Goal: Transaction & Acquisition: Purchase product/service

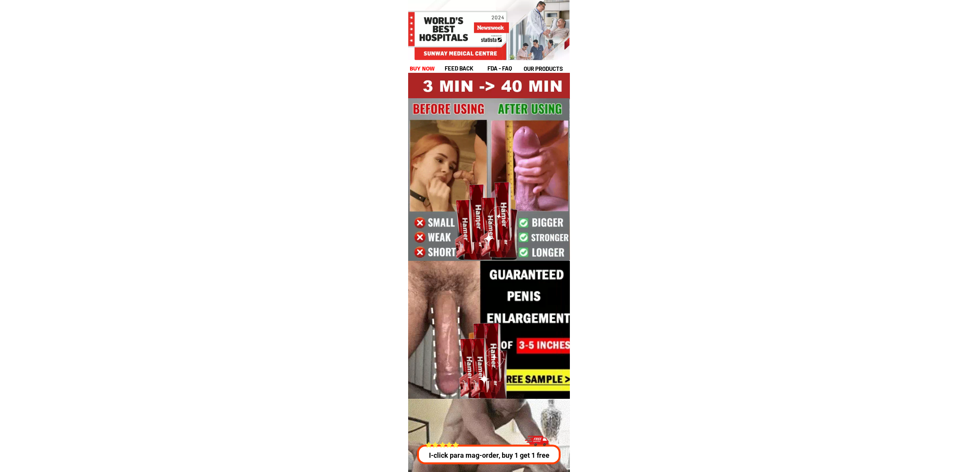
click at [478, 452] on p "I-click para mag-order, buy 1 get 1 free" at bounding box center [489, 455] width 148 height 10
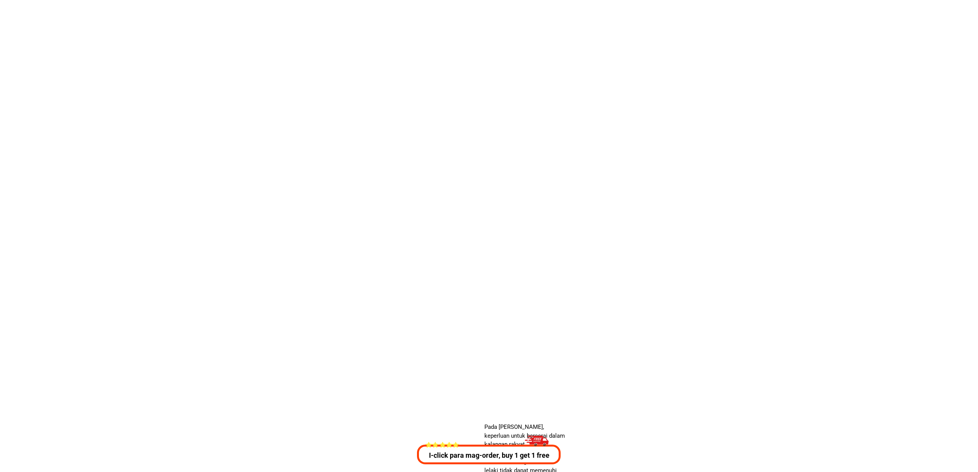
scroll to position [2775, 0]
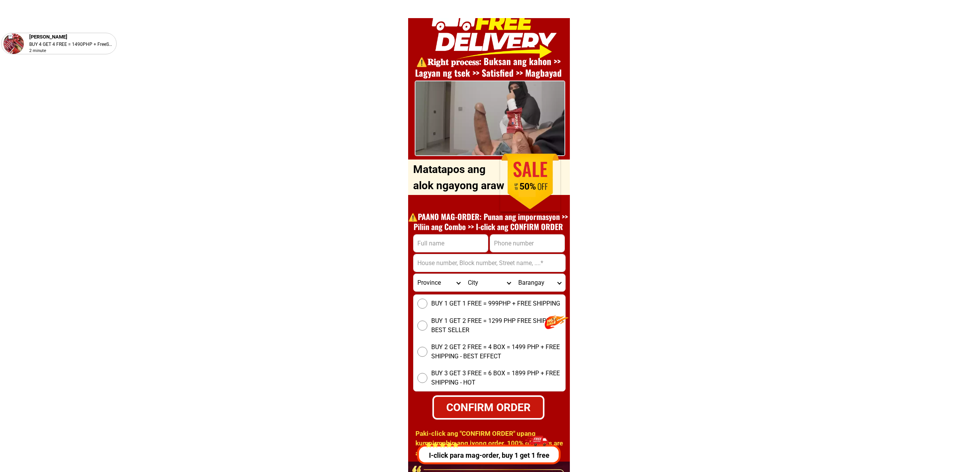
drag, startPoint x: 457, startPoint y: 220, endPoint x: 457, endPoint y: 226, distance: 5.4
click at [457, 222] on h1 "⚠️️PAANO MAG-ORDER: Punan ang impormasyon >> Piliin ang Combo >> I-click ang CO…" at bounding box center [488, 221] width 168 height 20
drag, startPoint x: 455, startPoint y: 237, endPoint x: 458, endPoint y: 247, distance: 10.5
click at [455, 238] on input "Input full_name" at bounding box center [451, 243] width 74 height 17
click at [459, 250] on input "Input full_name" at bounding box center [451, 243] width 74 height 17
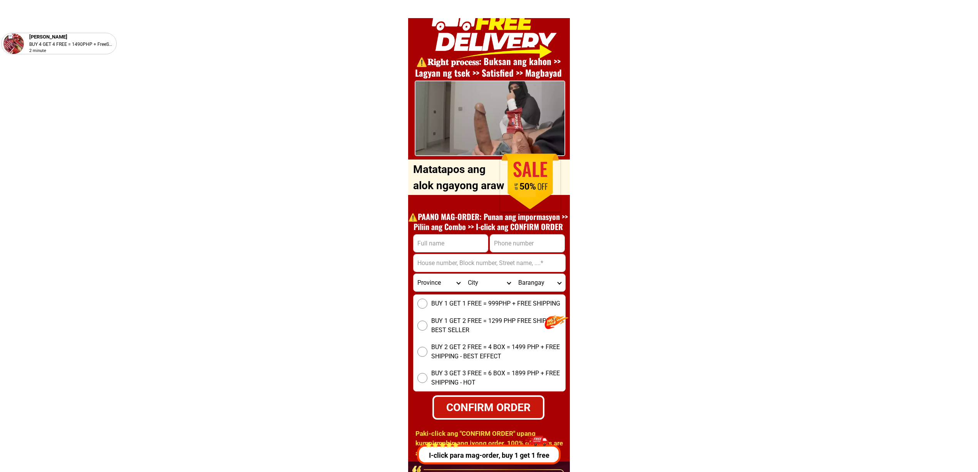
paste input "Robert Ebarsabal"
type input "Robert Ebarsabal"
click at [506, 248] on input "Input phone_number" at bounding box center [527, 243] width 74 height 17
paste input "+639706691570"
type input "+639706691570"
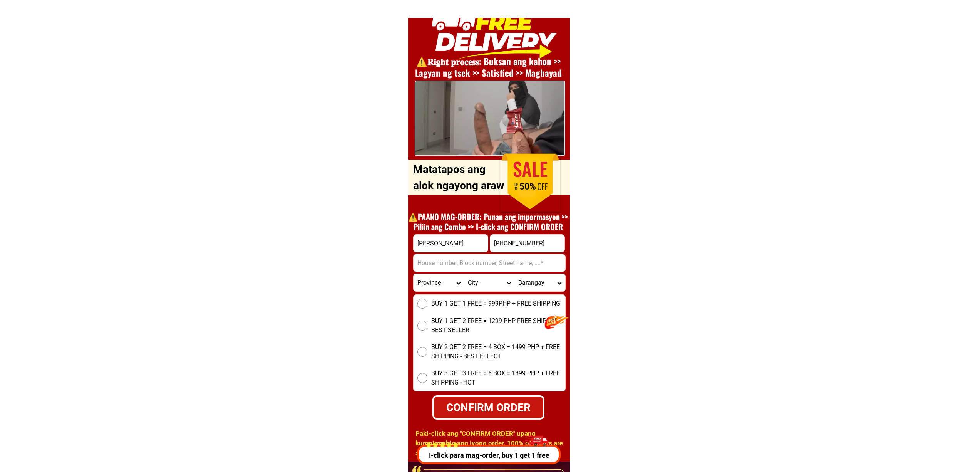
click at [453, 267] on input "Input address" at bounding box center [490, 262] width 152 height 17
paste input "Purok 4 sa may simbahan monroy resident brgy Quezon uson masbate, Quezon, Uson,…"
type input "Purok 4 sa may simbahan monroy resident brgy Quezon uson masbate, Quezon, Uson,…"
click at [442, 308] on div "BUY 1 GET 1 FREE = 999PHP + FREE SHIPPING BUY 1 GET 2 FREE = 1299 PHP FREE SHIP…" at bounding box center [489, 342] width 152 height 97
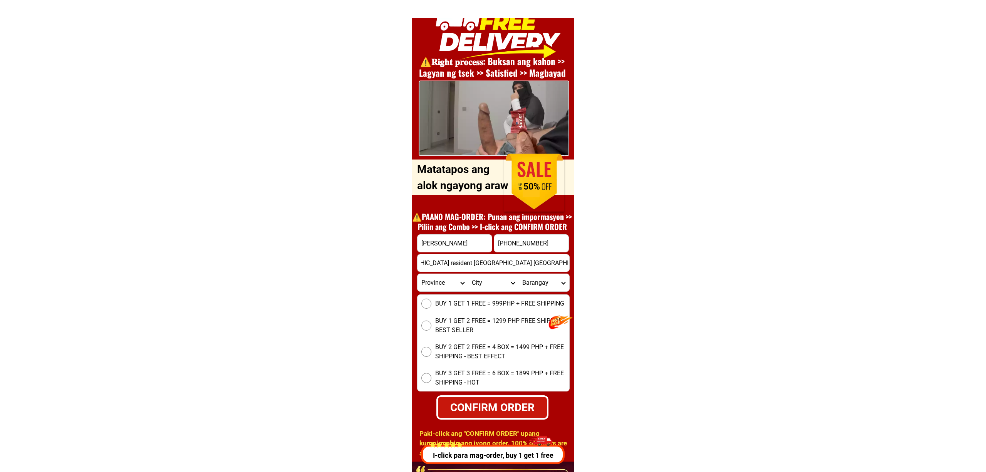
scroll to position [0, 0]
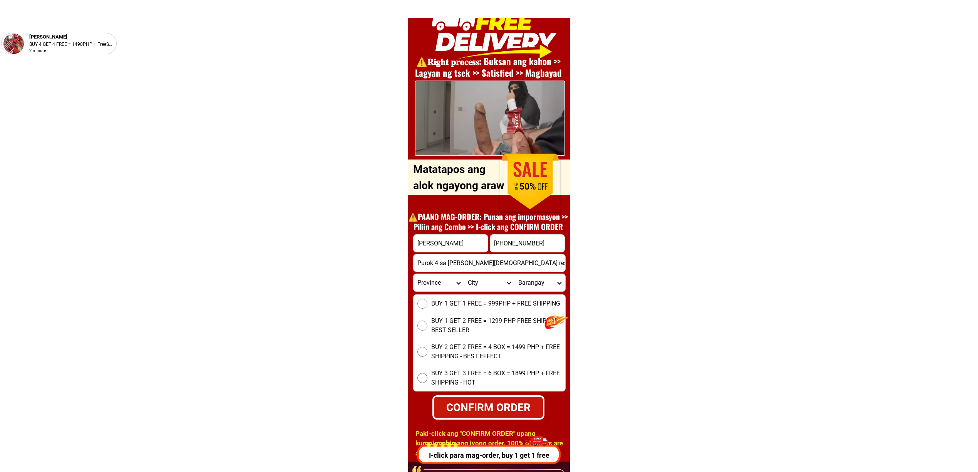
click at [417, 302] on input "BUY 1 GET 1 FREE = 999PHP + FREE SHIPPING" at bounding box center [422, 303] width 10 height 10
click at [481, 390] on div "BUY 1 GET 1 FREE = 999PHP + FREE SHIPPING BUY 1 GET 2 FREE = 1299 PHP FREE SHIP…" at bounding box center [489, 342] width 152 height 97
click at [489, 400] on div "CONFIRM ORDER" at bounding box center [488, 407] width 109 height 16
radio input "true"
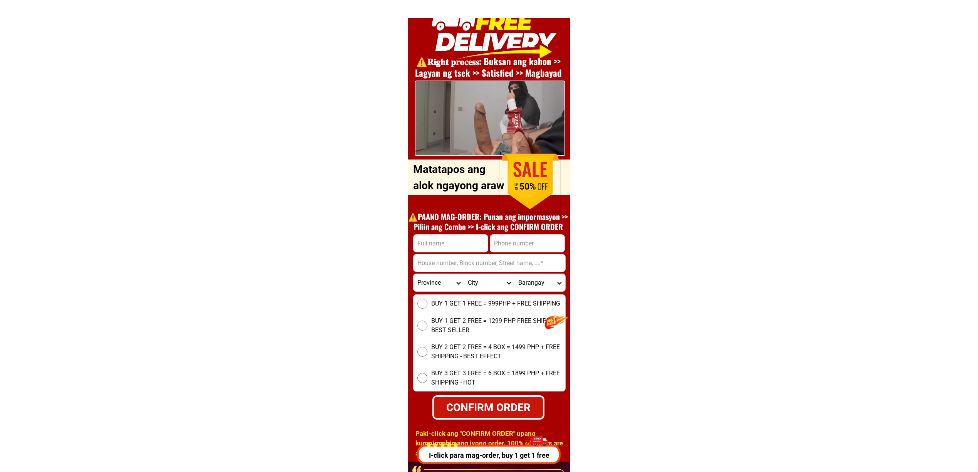
drag, startPoint x: 507, startPoint y: 249, endPoint x: 511, endPoint y: 250, distance: 4.9
click at [507, 247] on input "Input phone_number" at bounding box center [527, 243] width 74 height 17
paste input "09538920492"
type input "09538920492"
